Goal: Information Seeking & Learning: Learn about a topic

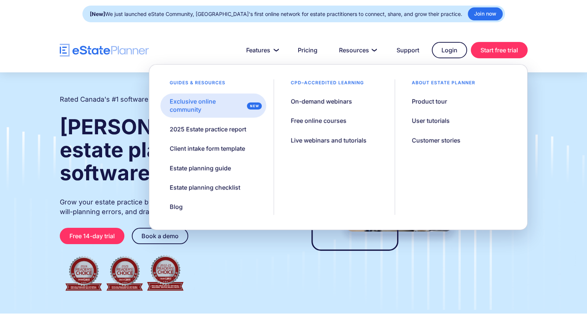
click at [238, 108] on div "Exclusive online community" at bounding box center [207, 105] width 74 height 17
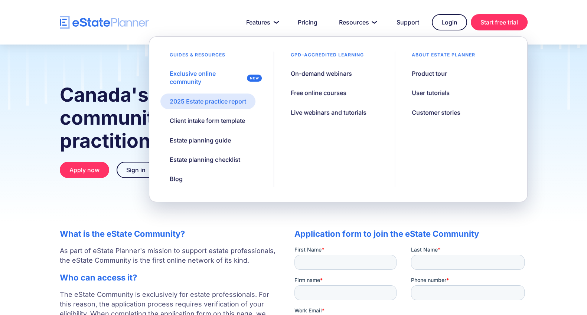
click at [229, 101] on div "2025 Estate practice report" at bounding box center [208, 101] width 77 height 8
